Goal: Information Seeking & Learning: Learn about a topic

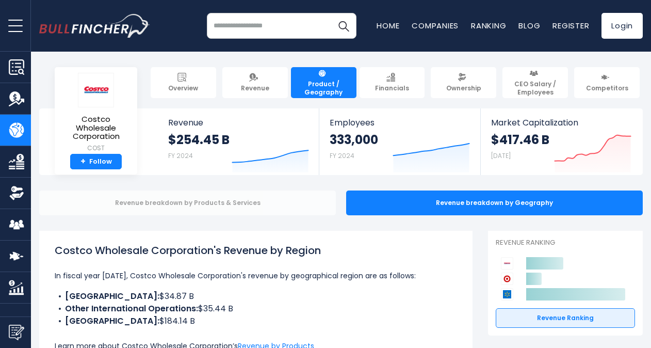
click at [148, 205] on div "Revenue breakdown by Products & Services" at bounding box center [187, 202] width 297 height 25
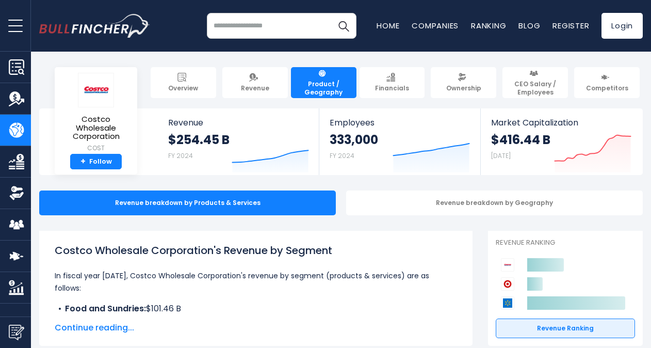
scroll to position [52, 0]
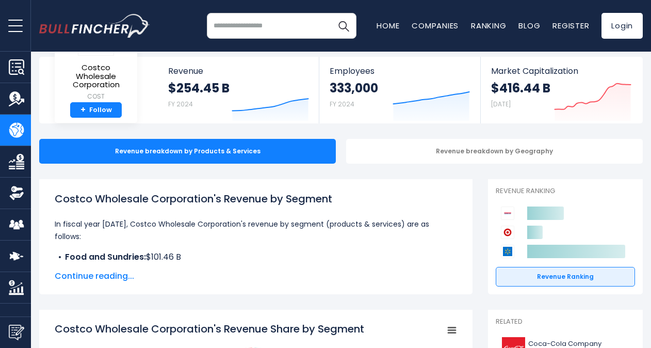
click at [101, 275] on span "Continue reading..." at bounding box center [256, 276] width 402 height 12
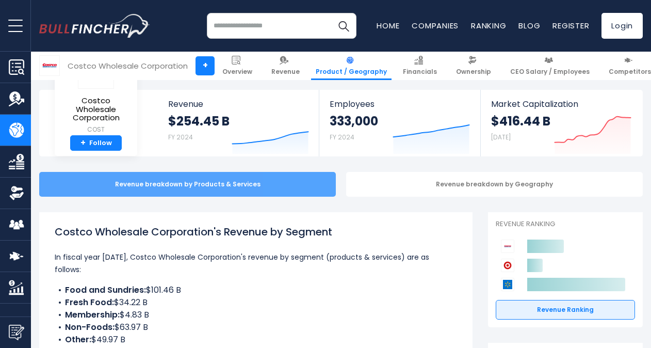
scroll to position [0, 0]
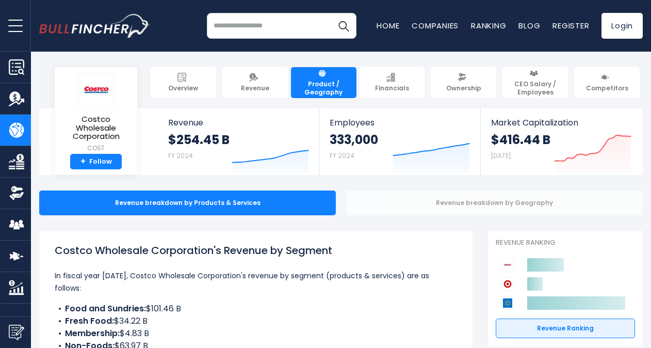
click at [421, 203] on div "Revenue breakdown by Geography" at bounding box center [494, 202] width 297 height 25
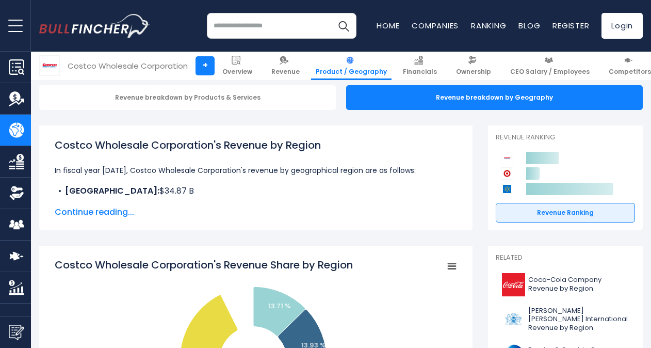
scroll to position [103, 0]
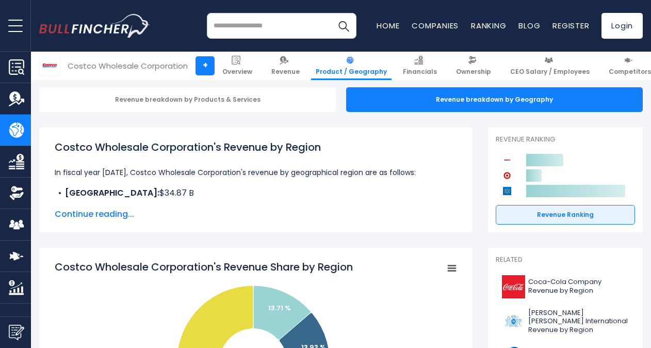
click at [118, 213] on span "Continue reading..." at bounding box center [256, 214] width 402 height 12
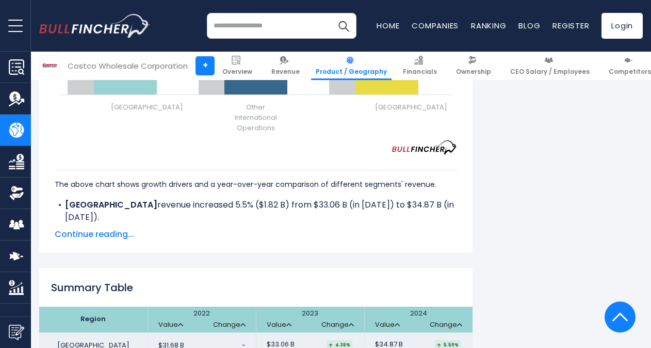
scroll to position [1496, 0]
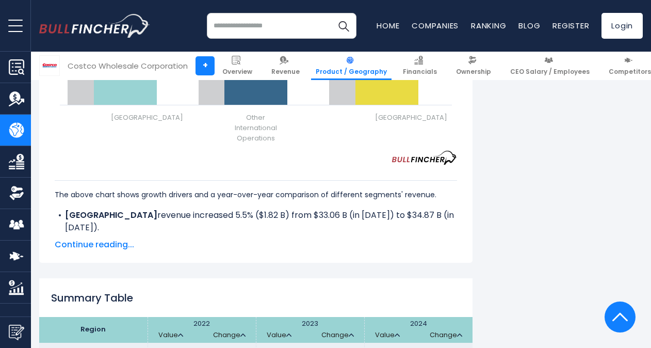
click at [120, 238] on span "Continue reading..." at bounding box center [256, 244] width 402 height 12
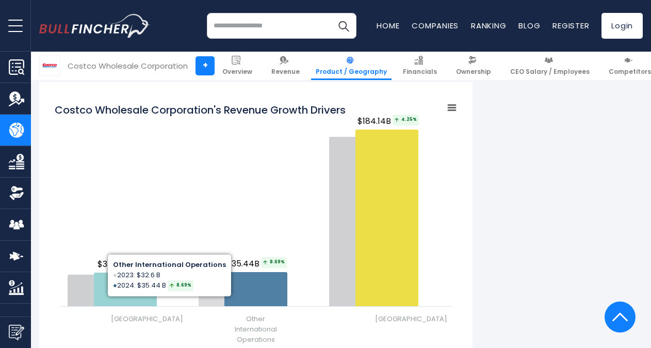
scroll to position [1393, 0]
